Goal: Task Accomplishment & Management: Use online tool/utility

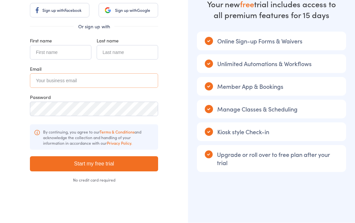
type input "[EMAIL_ADDRESS][DOMAIN_NAME]"
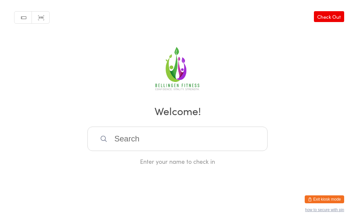
click at [150, 150] on input "search" at bounding box center [177, 139] width 180 height 24
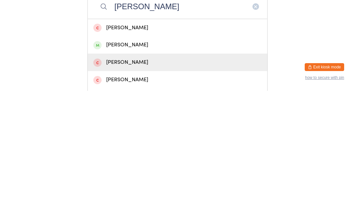
type input "Tom h"
click at [129, 190] on div "tom howarth" at bounding box center [177, 194] width 168 height 9
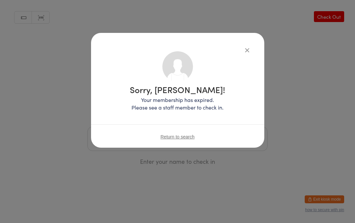
click at [181, 137] on span "Return to search" at bounding box center [177, 136] width 34 height 5
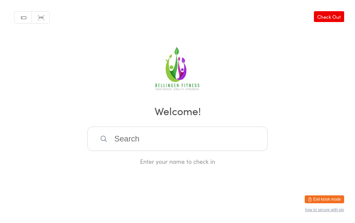
click at [145, 134] on input "search" at bounding box center [177, 139] width 180 height 24
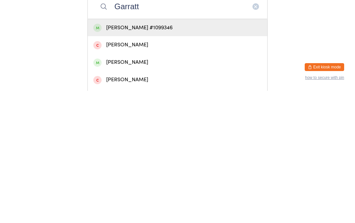
type input "Garratt"
click at [157, 156] on div "Matt Garratt #1099346" at bounding box center [177, 160] width 168 height 9
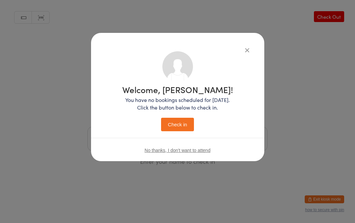
click at [179, 127] on button "Check in" at bounding box center [177, 124] width 33 height 13
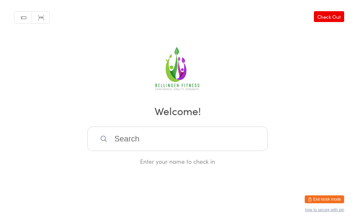
click at [166, 142] on input "search" at bounding box center [177, 139] width 180 height 24
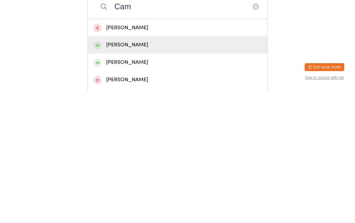
type input "Cam"
click at [155, 173] on div "Cam Greenwood" at bounding box center [177, 177] width 168 height 9
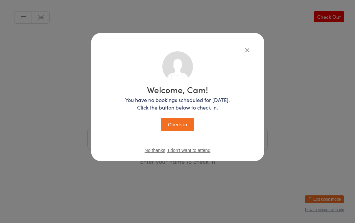
click at [185, 124] on button "Check in" at bounding box center [177, 124] width 33 height 13
